Goal: Manage account settings

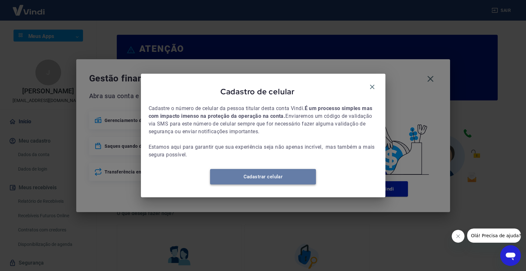
click at [270, 176] on link "Cadastrar celular" at bounding box center [263, 176] width 106 height 15
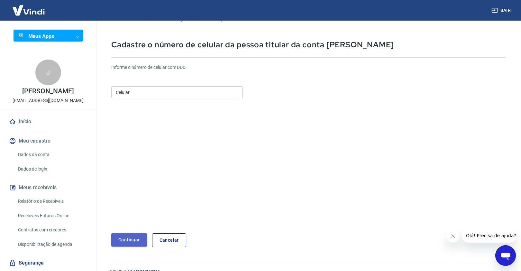
click at [135, 241] on button "Continuar" at bounding box center [129, 239] width 36 height 13
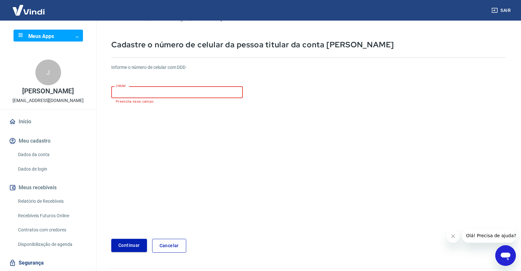
click at [133, 93] on input "Celular" at bounding box center [177, 92] width 132 height 12
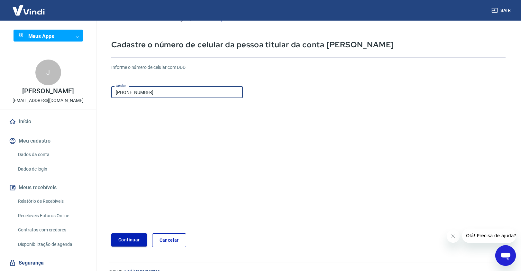
type input "[PHONE_NUMBER]"
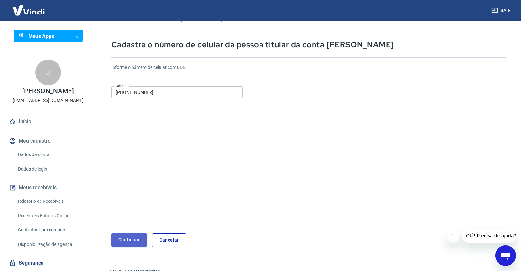
click at [136, 239] on button "Continuar" at bounding box center [129, 239] width 36 height 13
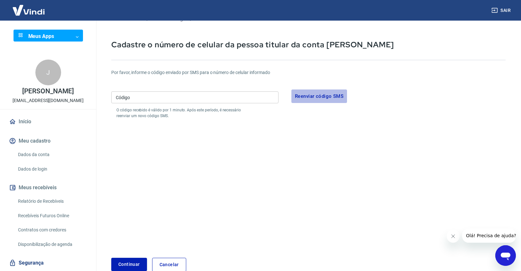
click at [311, 96] on button "Reenviar código SMS" at bounding box center [320, 96] width 56 height 14
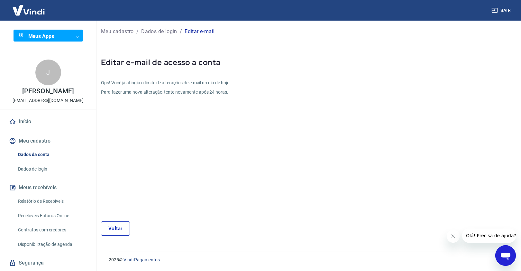
scroll to position [2, 0]
click at [17, 121] on link "Início" at bounding box center [48, 122] width 81 height 14
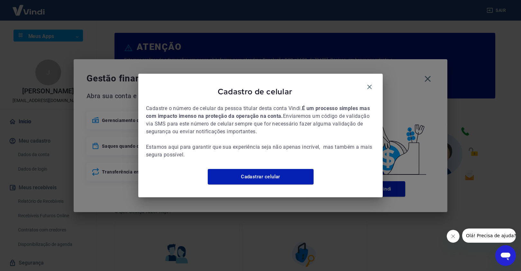
scroll to position [297, 0]
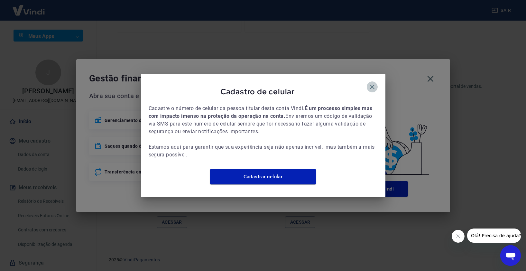
click at [372, 83] on icon "button" at bounding box center [372, 87] width 8 height 8
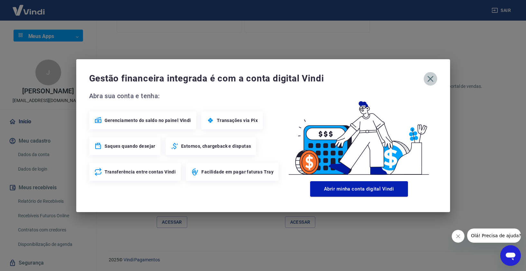
click at [429, 77] on icon "button" at bounding box center [430, 79] width 6 height 6
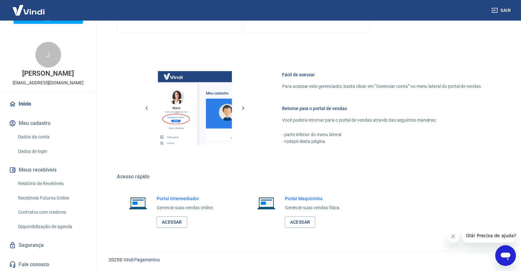
scroll to position [18, 0]
click at [170, 223] on link "Acessar" at bounding box center [172, 222] width 31 height 12
